Goal: Transaction & Acquisition: Purchase product/service

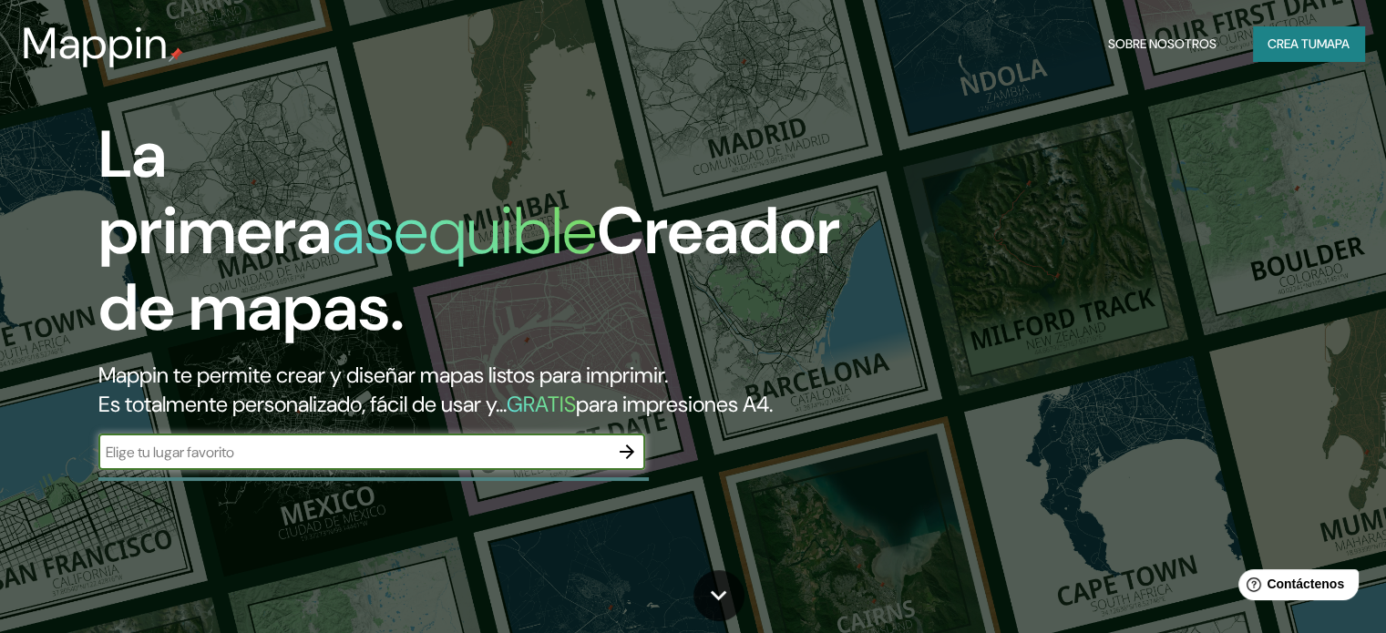
click at [361, 463] on input "text" at bounding box center [353, 452] width 510 height 21
type input "[GEOGRAPHIC_DATA]"
click at [632, 459] on icon "button" at bounding box center [627, 452] width 15 height 15
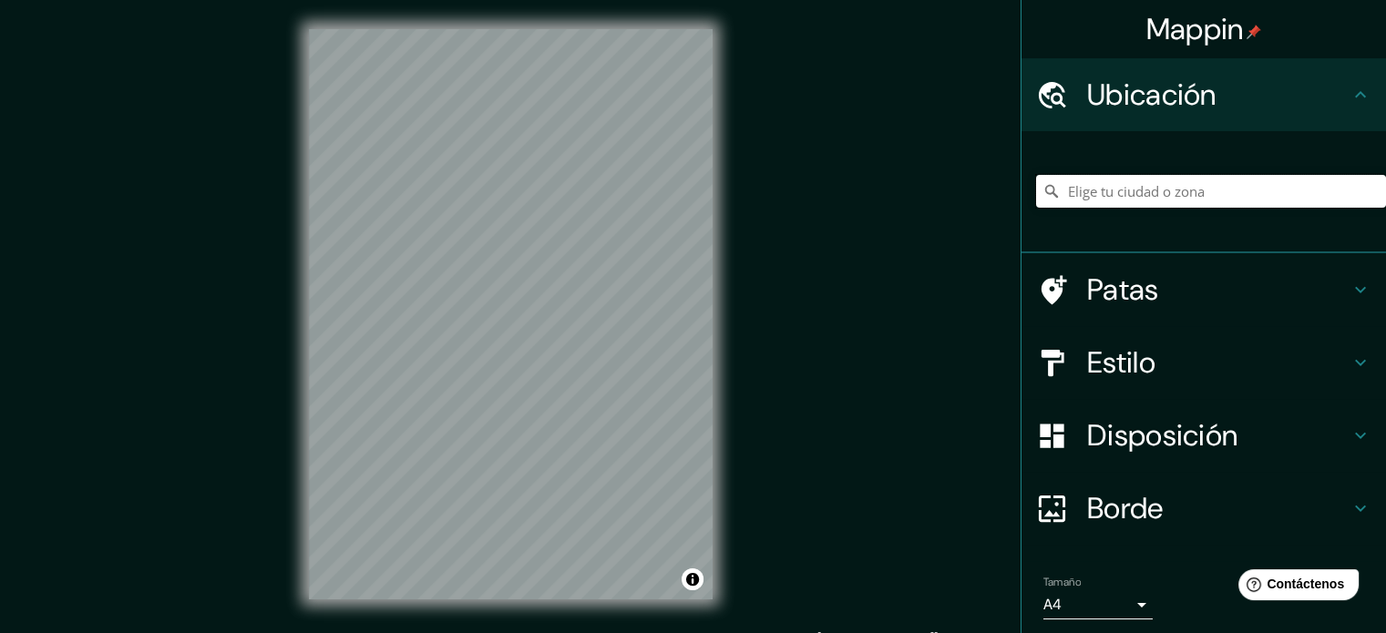
click at [1145, 190] on input "Elige tu ciudad o zona" at bounding box center [1211, 191] width 350 height 33
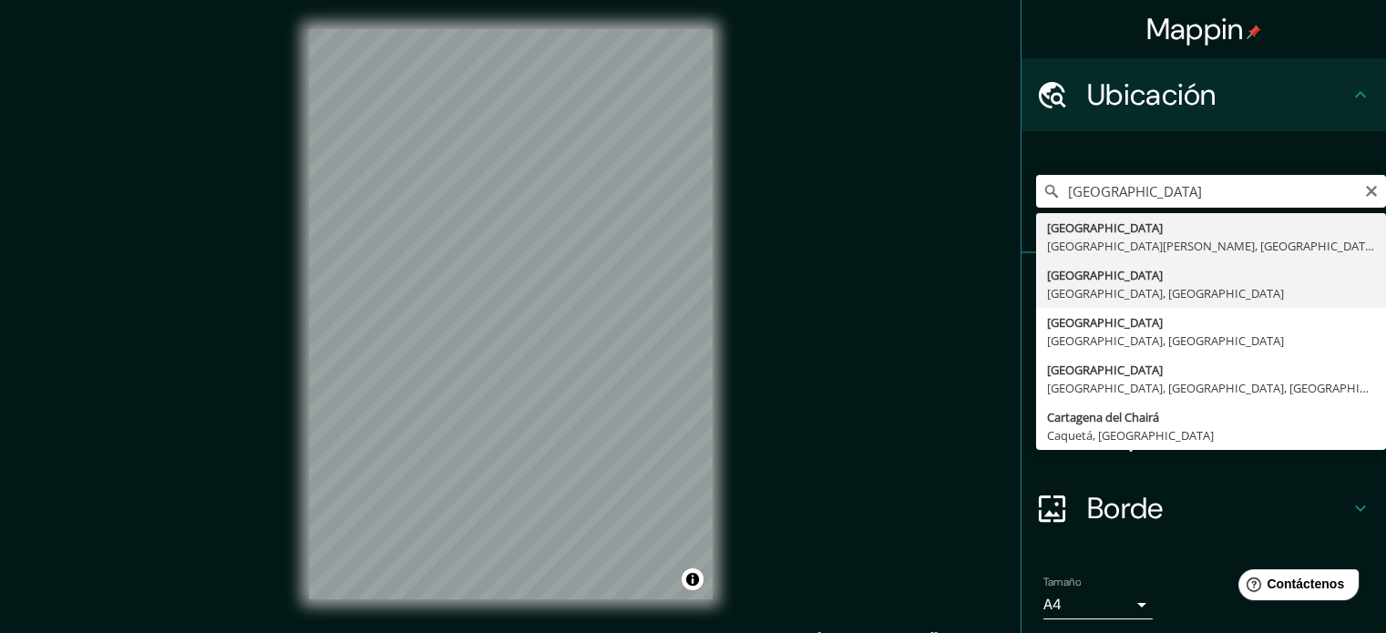
type input "[GEOGRAPHIC_DATA], [GEOGRAPHIC_DATA], [GEOGRAPHIC_DATA]"
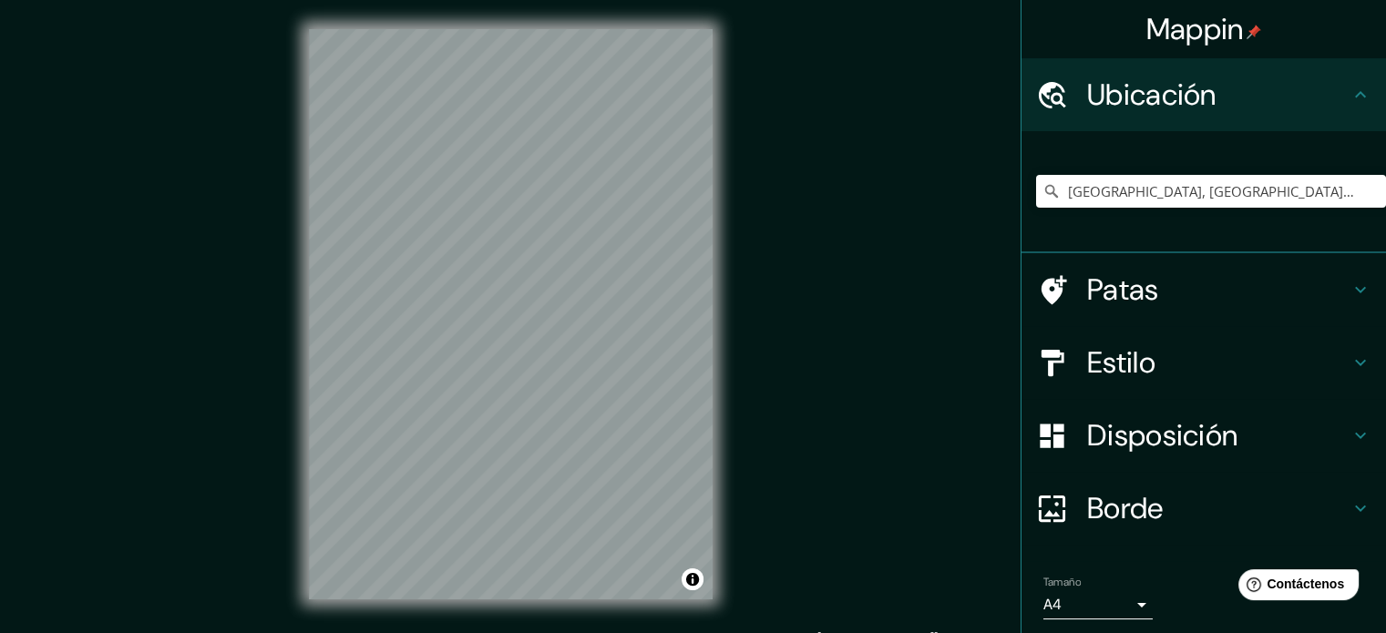
click at [744, 355] on div "Mappin Ubicación [GEOGRAPHIC_DATA], [GEOGRAPHIC_DATA], [GEOGRAPHIC_DATA] Patas …" at bounding box center [693, 329] width 1386 height 658
click at [737, 236] on div "© Mapbox © OpenStreetMap Improve this map" at bounding box center [511, 314] width 462 height 629
click at [305, 235] on div "© Mapbox © OpenStreetMap Improve this map" at bounding box center [511, 314] width 462 height 629
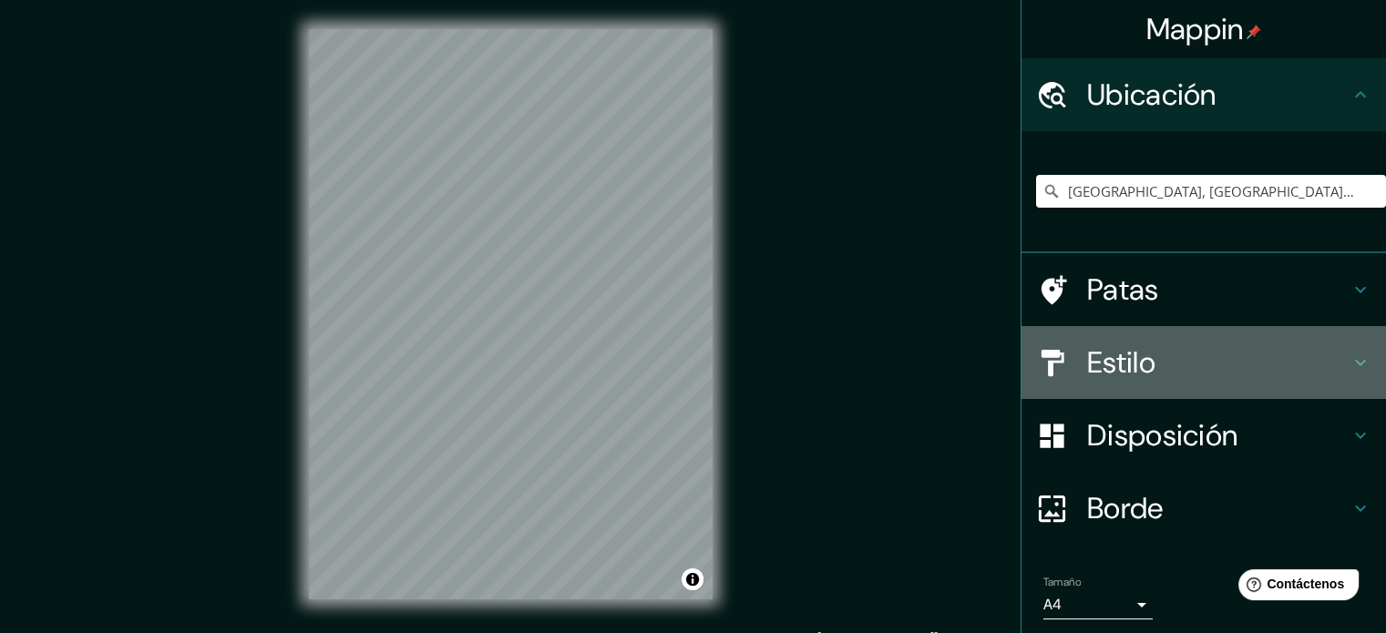
click at [1131, 365] on font "Estilo" at bounding box center [1121, 363] width 68 height 38
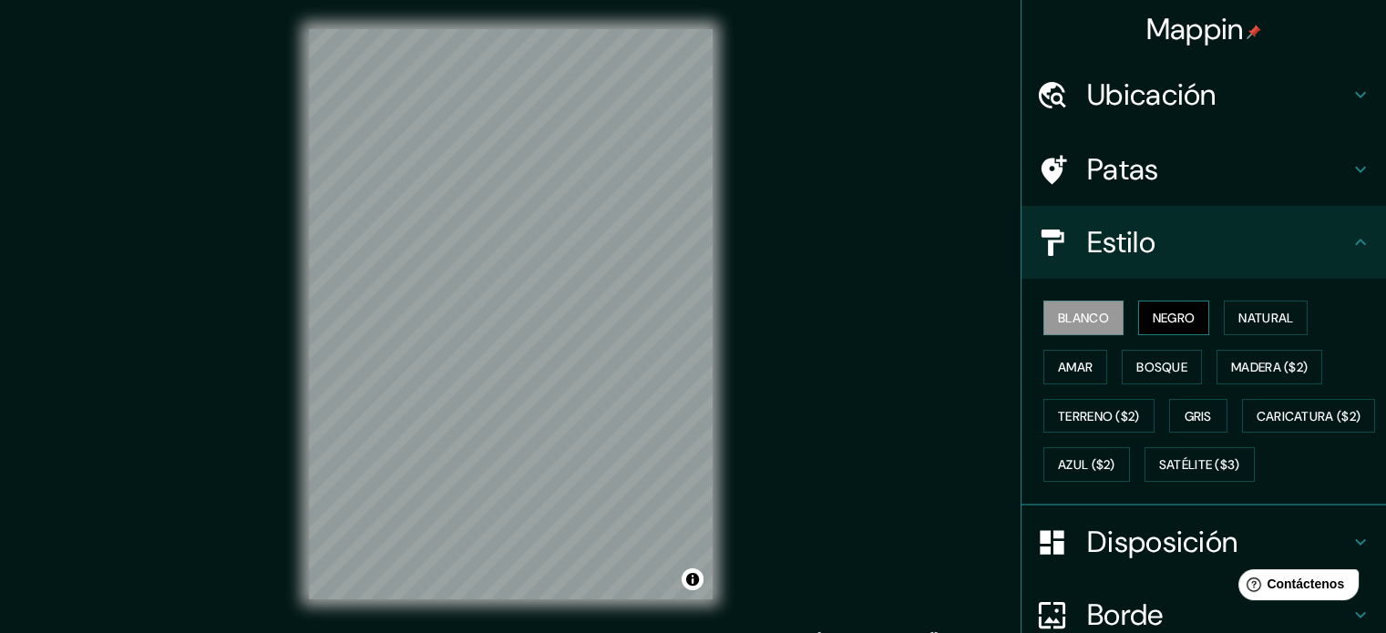
click at [1163, 326] on font "Negro" at bounding box center [1174, 318] width 43 height 24
click at [804, 512] on div "Mappin Ubicación [GEOGRAPHIC_DATA], [GEOGRAPHIC_DATA], [GEOGRAPHIC_DATA] Patas …" at bounding box center [693, 329] width 1386 height 658
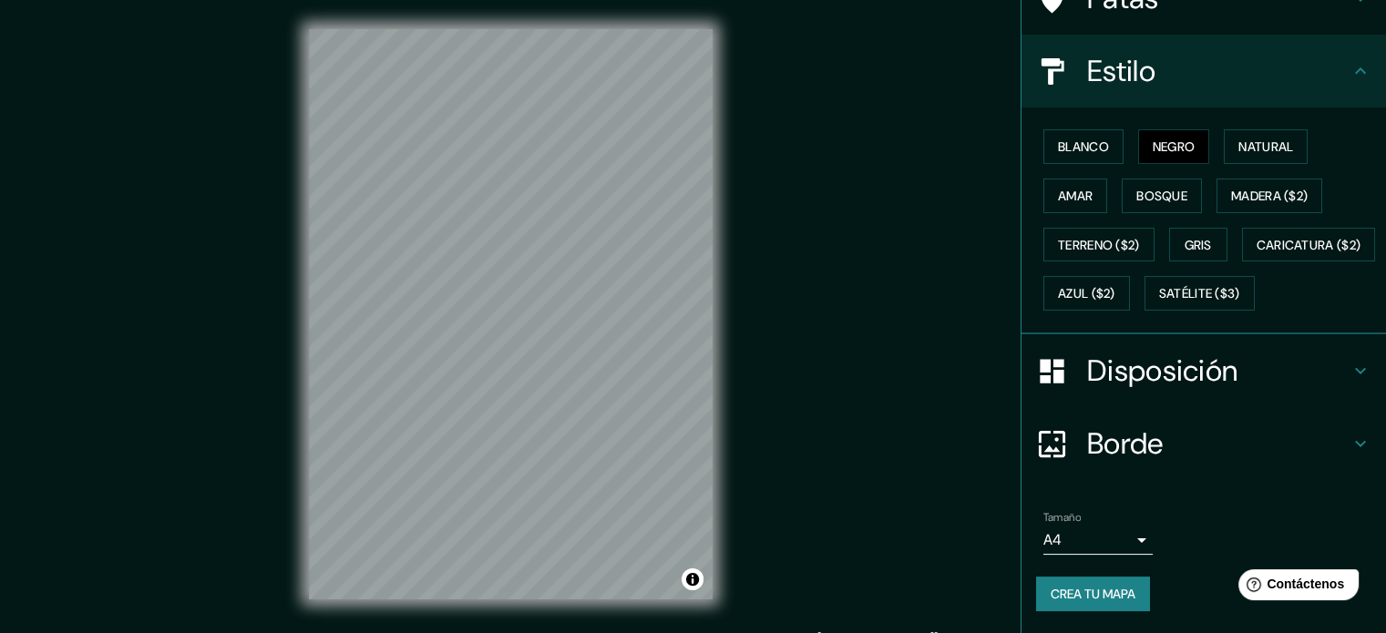
scroll to position [215, 0]
click at [1309, 372] on h4 "Disposición" at bounding box center [1218, 371] width 262 height 36
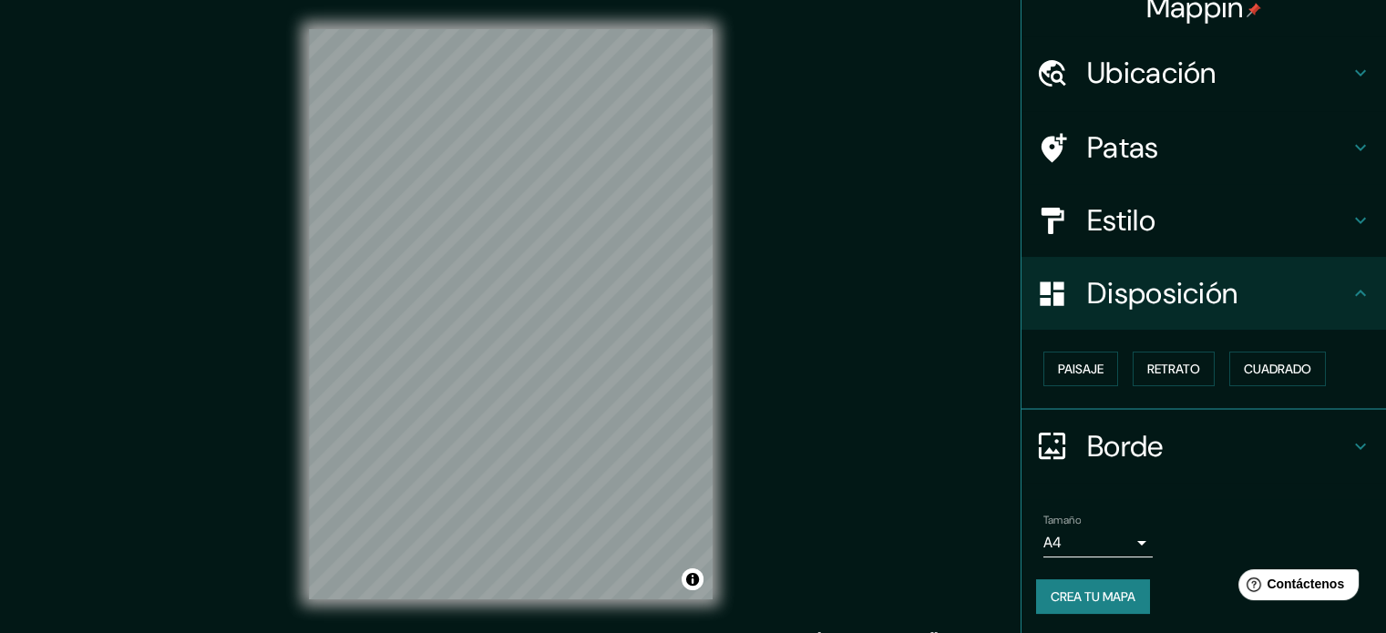
scroll to position [24, 0]
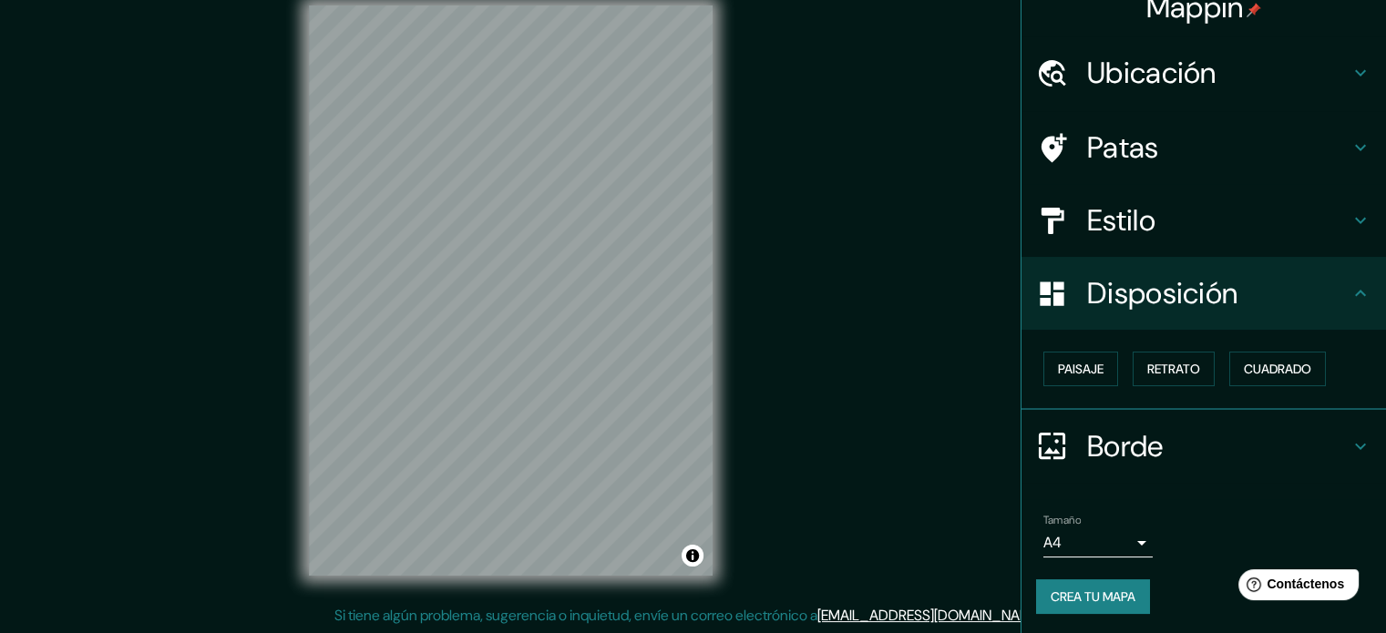
click at [1225, 444] on h4 "Borde" at bounding box center [1218, 446] width 262 height 36
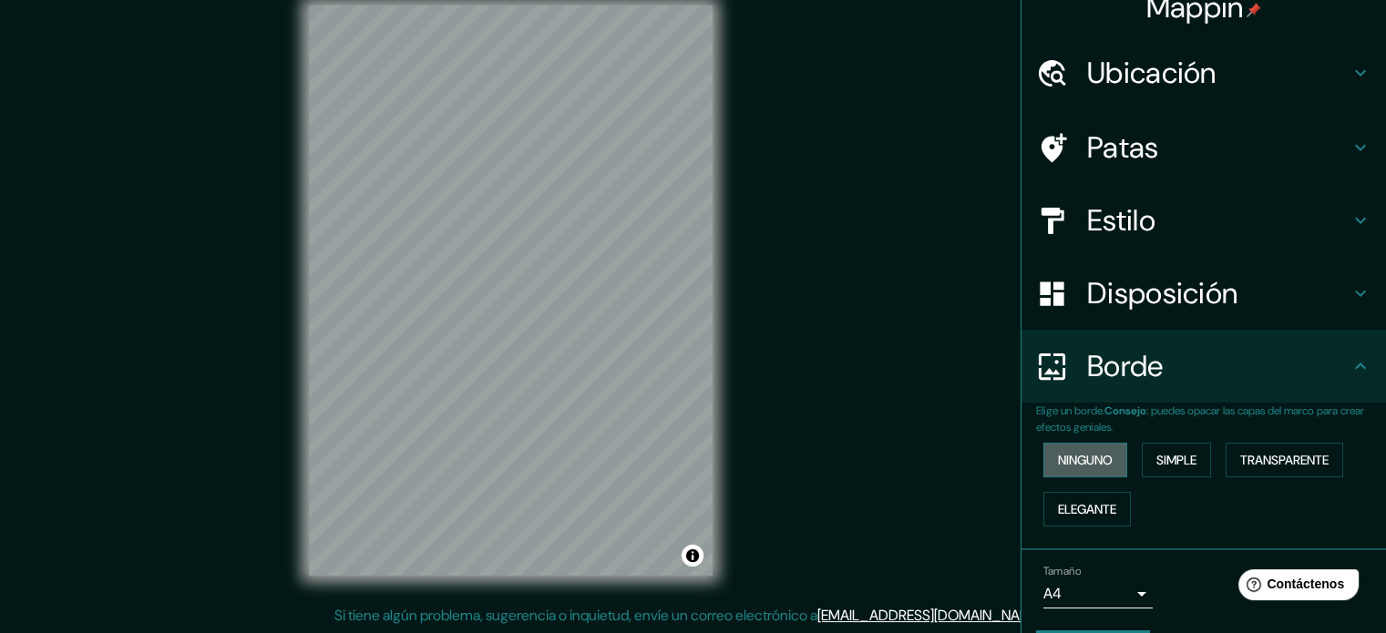
click at [1108, 456] on button "Ninguno" at bounding box center [1086, 460] width 84 height 35
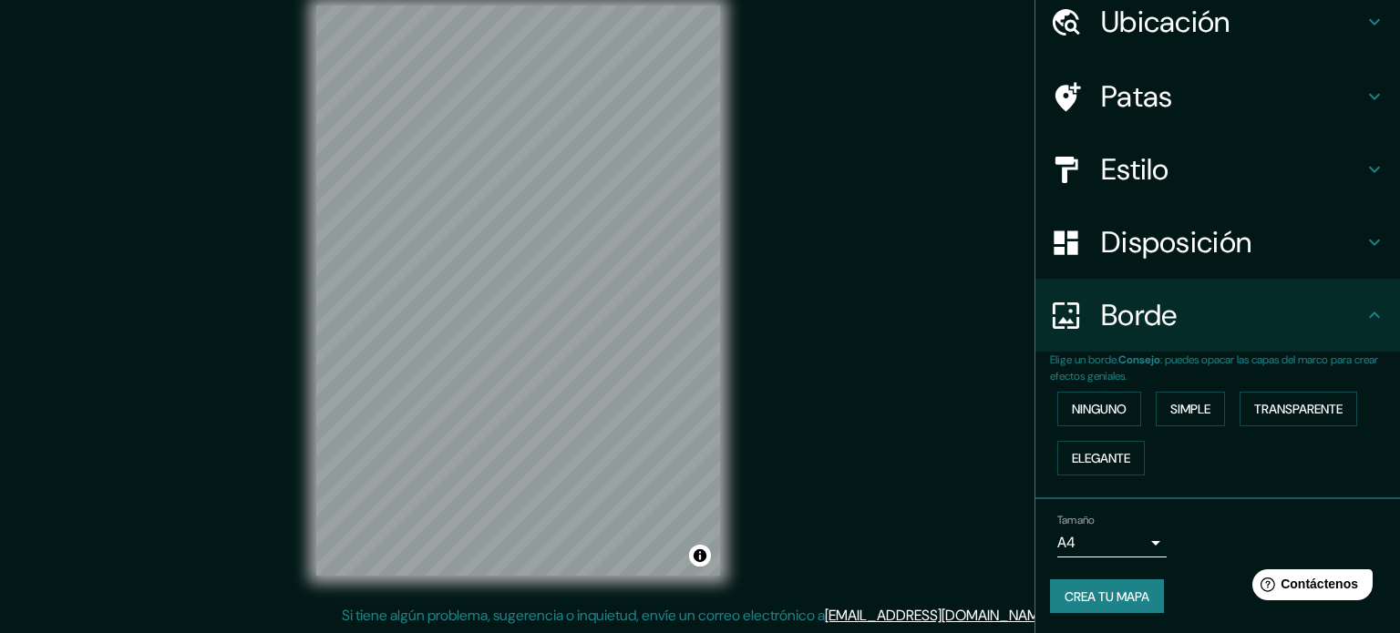
click at [1134, 539] on body "Mappin Ubicación [GEOGRAPHIC_DATA], [GEOGRAPHIC_DATA], [GEOGRAPHIC_DATA] Patas …" at bounding box center [700, 292] width 1400 height 633
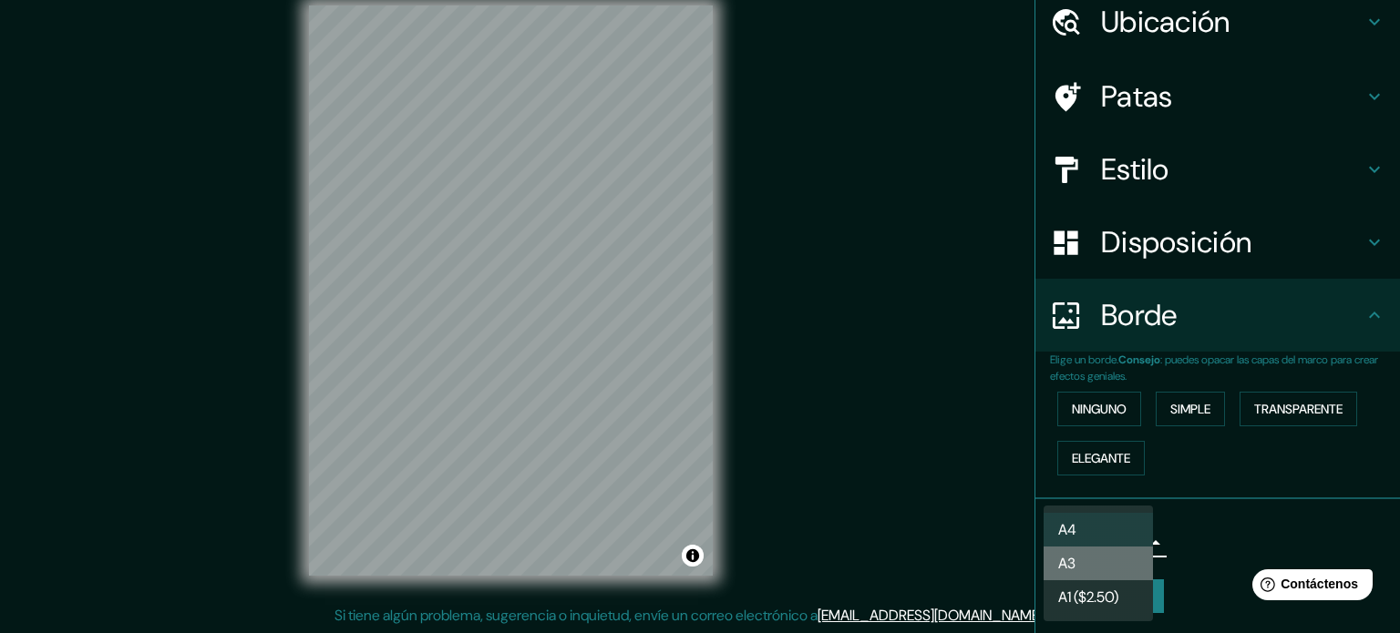
click at [1121, 558] on li "A3" at bounding box center [1098, 564] width 109 height 34
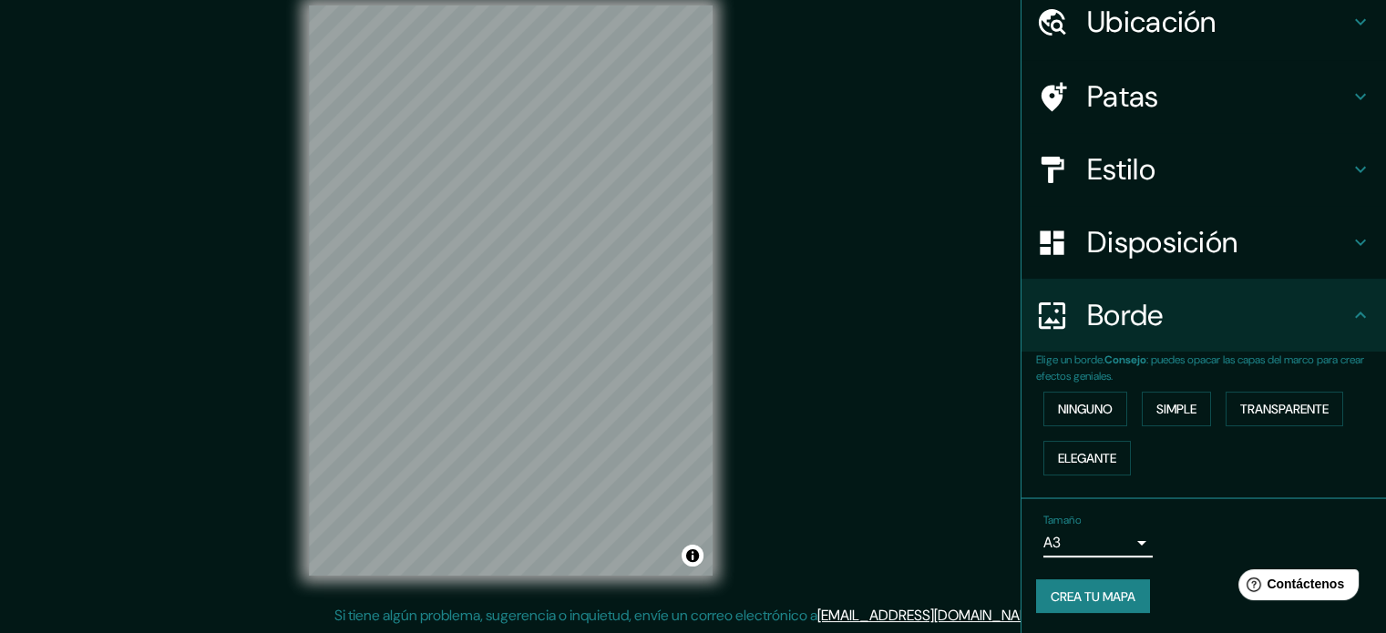
click at [1192, 181] on h4 "Estilo" at bounding box center [1218, 169] width 262 height 36
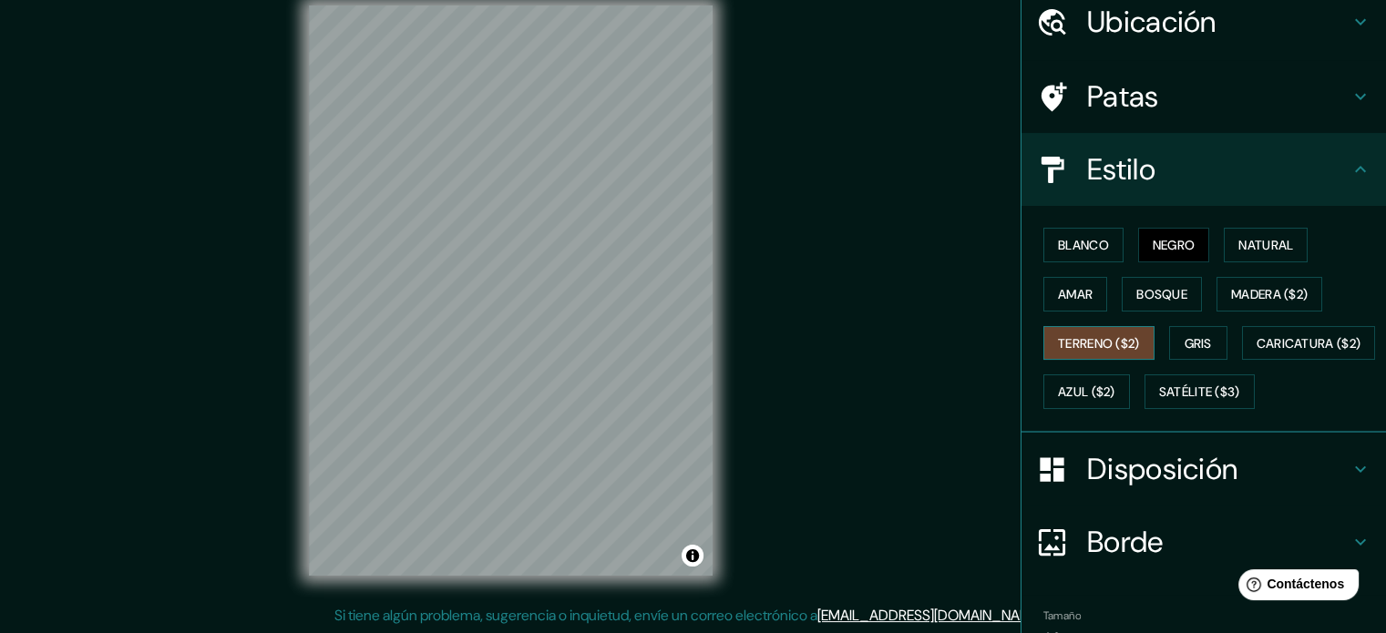
click at [1129, 345] on font "Terreno ($2)" at bounding box center [1099, 343] width 82 height 16
click at [1062, 299] on font "Amar" at bounding box center [1075, 294] width 35 height 16
click at [1168, 247] on font "Negro" at bounding box center [1174, 245] width 43 height 16
click at [1058, 246] on font "Blanco" at bounding box center [1083, 245] width 51 height 16
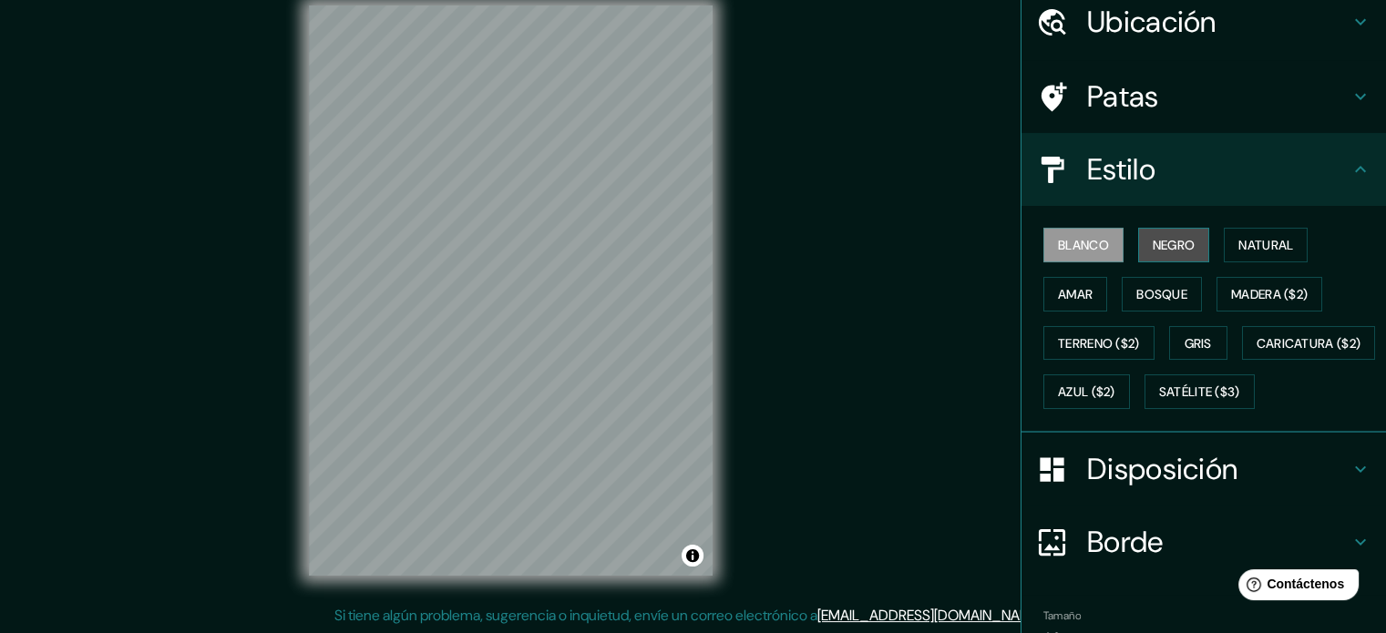
click at [1153, 243] on font "Negro" at bounding box center [1174, 245] width 43 height 16
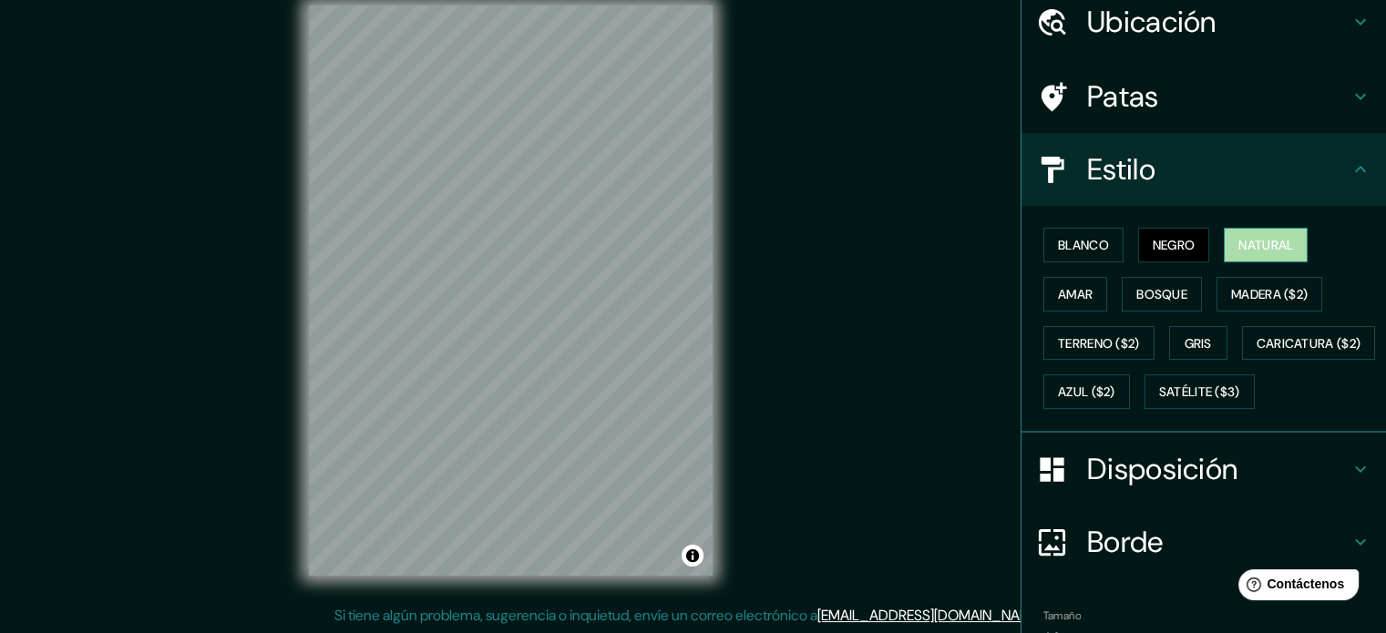
click at [1250, 249] on font "Natural" at bounding box center [1266, 245] width 55 height 16
click at [1190, 249] on button "Negro" at bounding box center [1174, 245] width 72 height 35
click at [812, 186] on div "Mappin Ubicación [GEOGRAPHIC_DATA], [GEOGRAPHIC_DATA], [GEOGRAPHIC_DATA] Patas …" at bounding box center [693, 305] width 1386 height 658
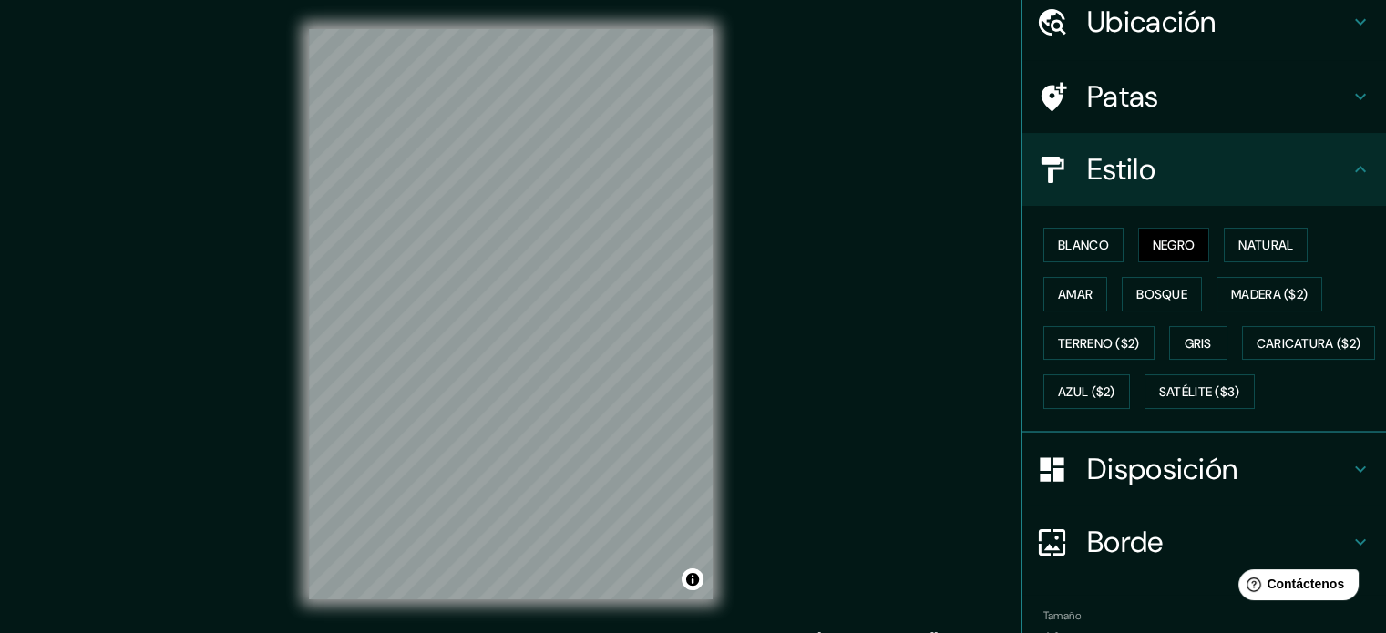
click at [1199, 489] on font "Disposición" at bounding box center [1162, 469] width 150 height 38
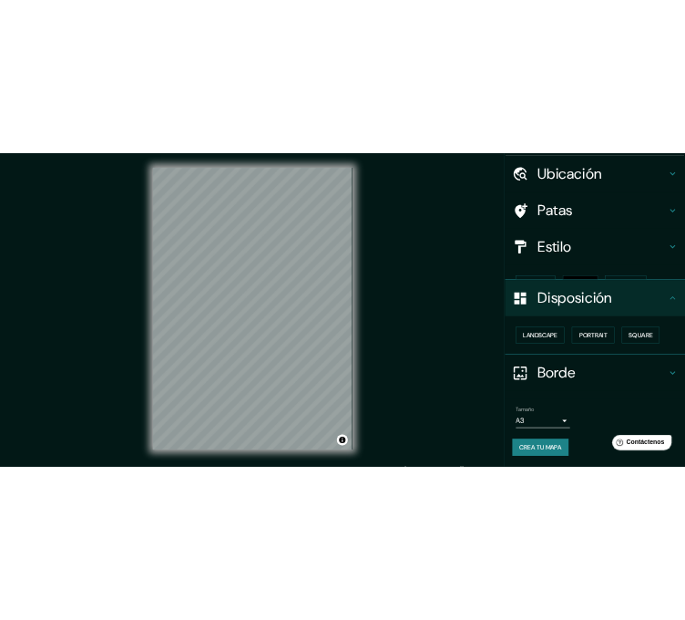
scroll to position [22, 0]
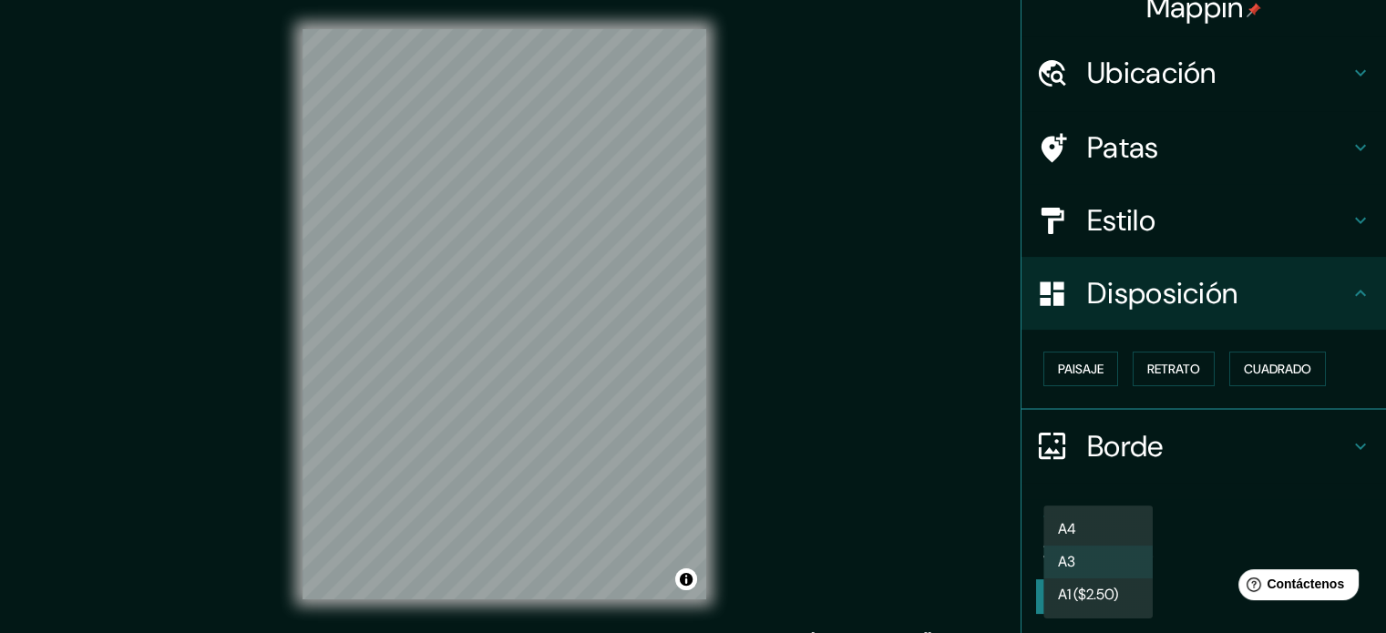
click at [1094, 546] on body "Mappin Ubicación [GEOGRAPHIC_DATA], [GEOGRAPHIC_DATA], [GEOGRAPHIC_DATA] Patas …" at bounding box center [693, 316] width 1386 height 633
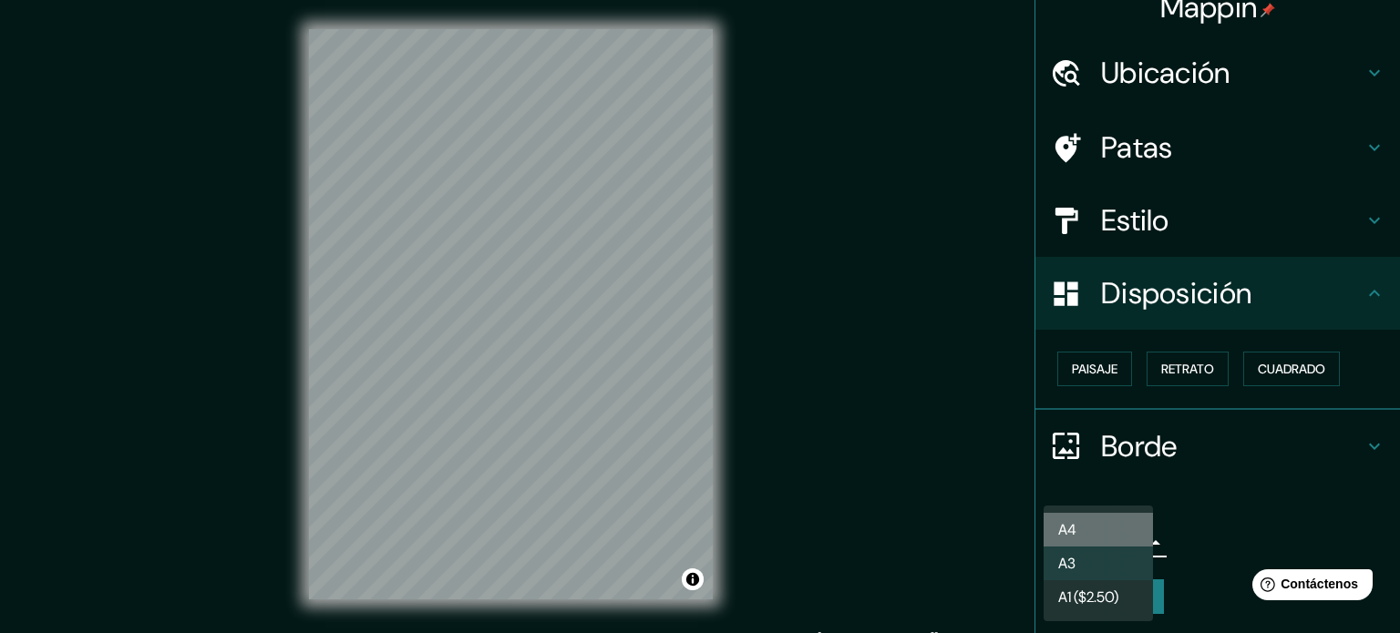
click at [1099, 537] on li "A4" at bounding box center [1098, 530] width 109 height 34
type input "single"
click at [1100, 535] on body "Mappin Ubicación [GEOGRAPHIC_DATA], [GEOGRAPHIC_DATA], [GEOGRAPHIC_DATA] Patas …" at bounding box center [700, 316] width 1400 height 633
click at [1086, 520] on li "A4" at bounding box center [1098, 530] width 109 height 34
